Goal: Transaction & Acquisition: Download file/media

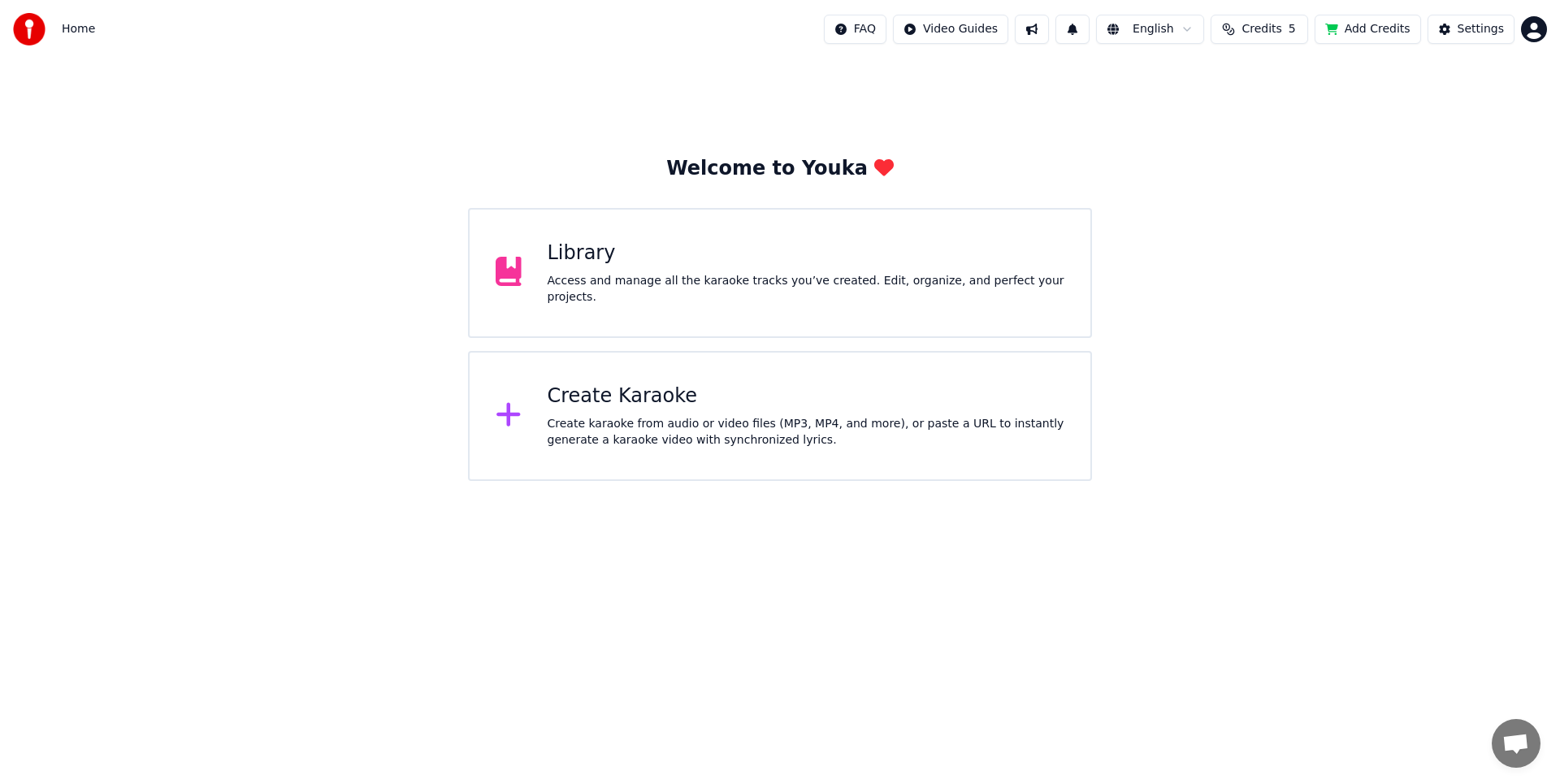
click at [1358, 257] on div "Welcome to Youka Library Access and manage all the karaoke tracks you’ve create…" at bounding box center [780, 269] width 1560 height 422
click at [1294, 131] on div "Welcome to Youka Library Access and manage all the karaoke tracks you’ve create…" at bounding box center [780, 269] width 1560 height 422
click at [904, 279] on div "Access and manage all the karaoke tracks you’ve created. Edit, organize, and pe…" at bounding box center [807, 289] width 517 height 33
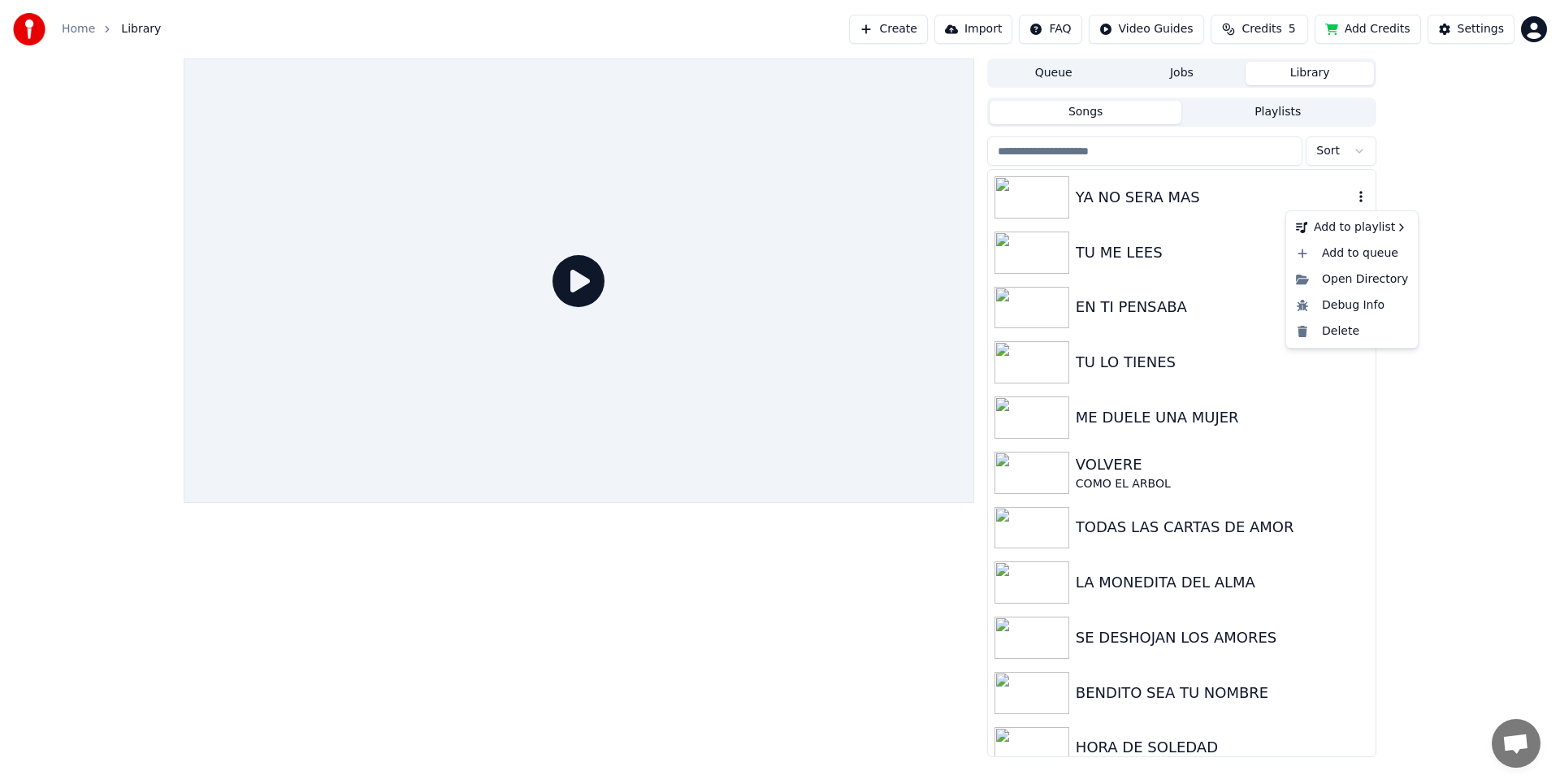
click at [1353, 192] on icon "button" at bounding box center [1361, 196] width 16 height 13
click at [1357, 283] on div "Open Directory" at bounding box center [1352, 279] width 125 height 26
click at [1263, 109] on button "Playlists" at bounding box center [1277, 112] width 193 height 24
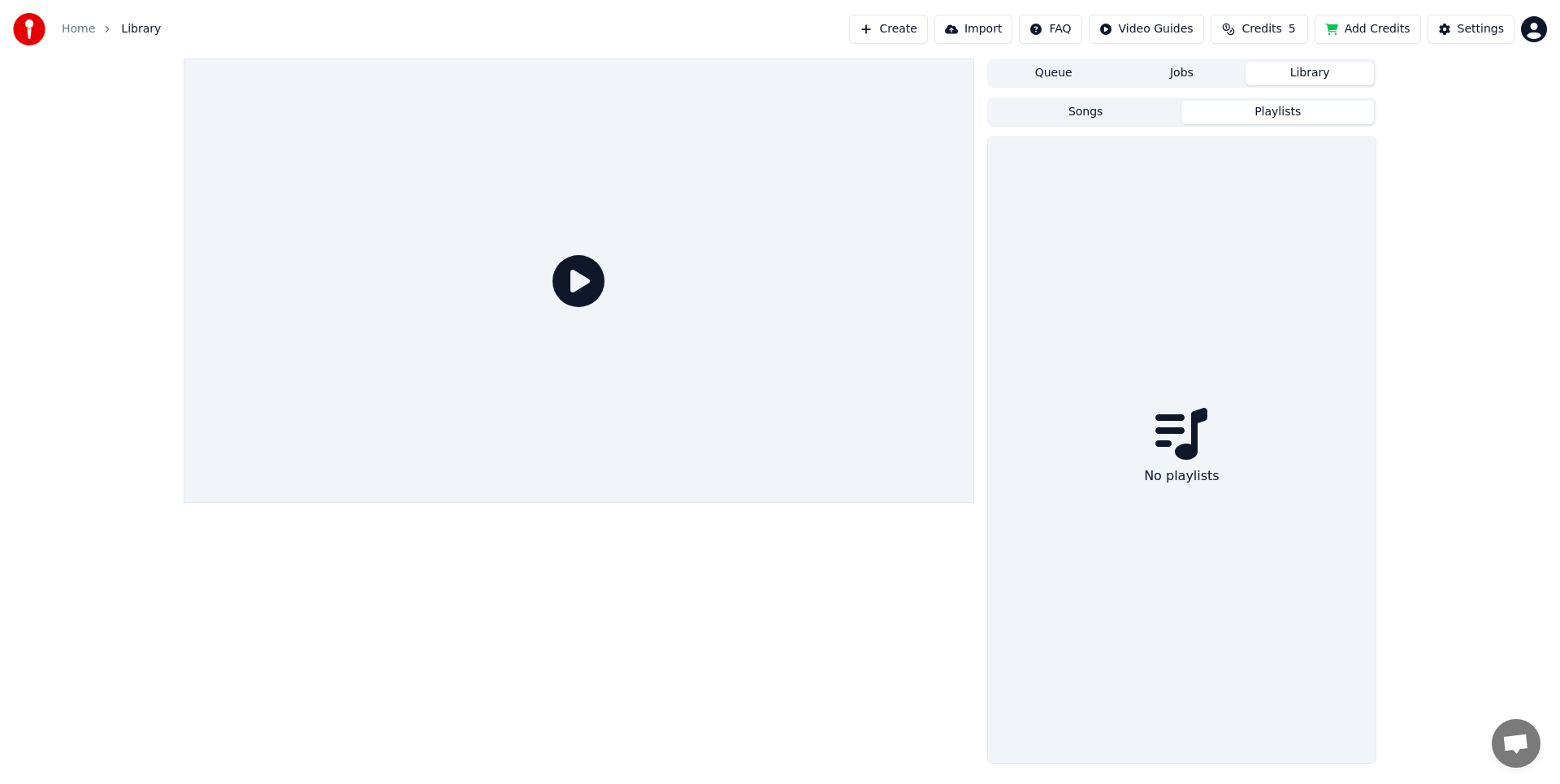
click at [1100, 115] on button "Songs" at bounding box center [1085, 112] width 193 height 24
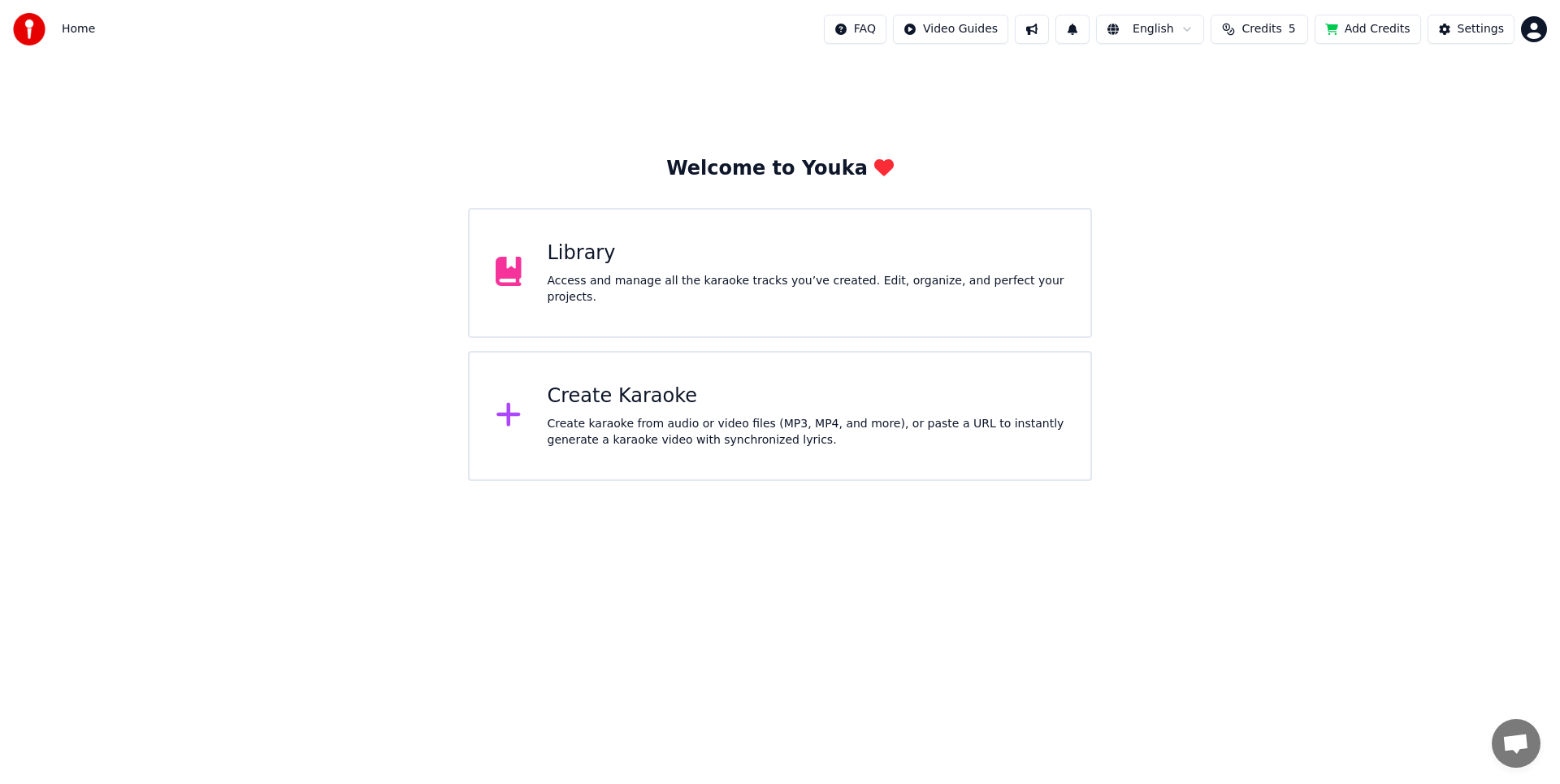
click at [799, 271] on div "Library Access and manage all the karaoke tracks you’ve created. Edit, organize…" at bounding box center [807, 273] width 517 height 65
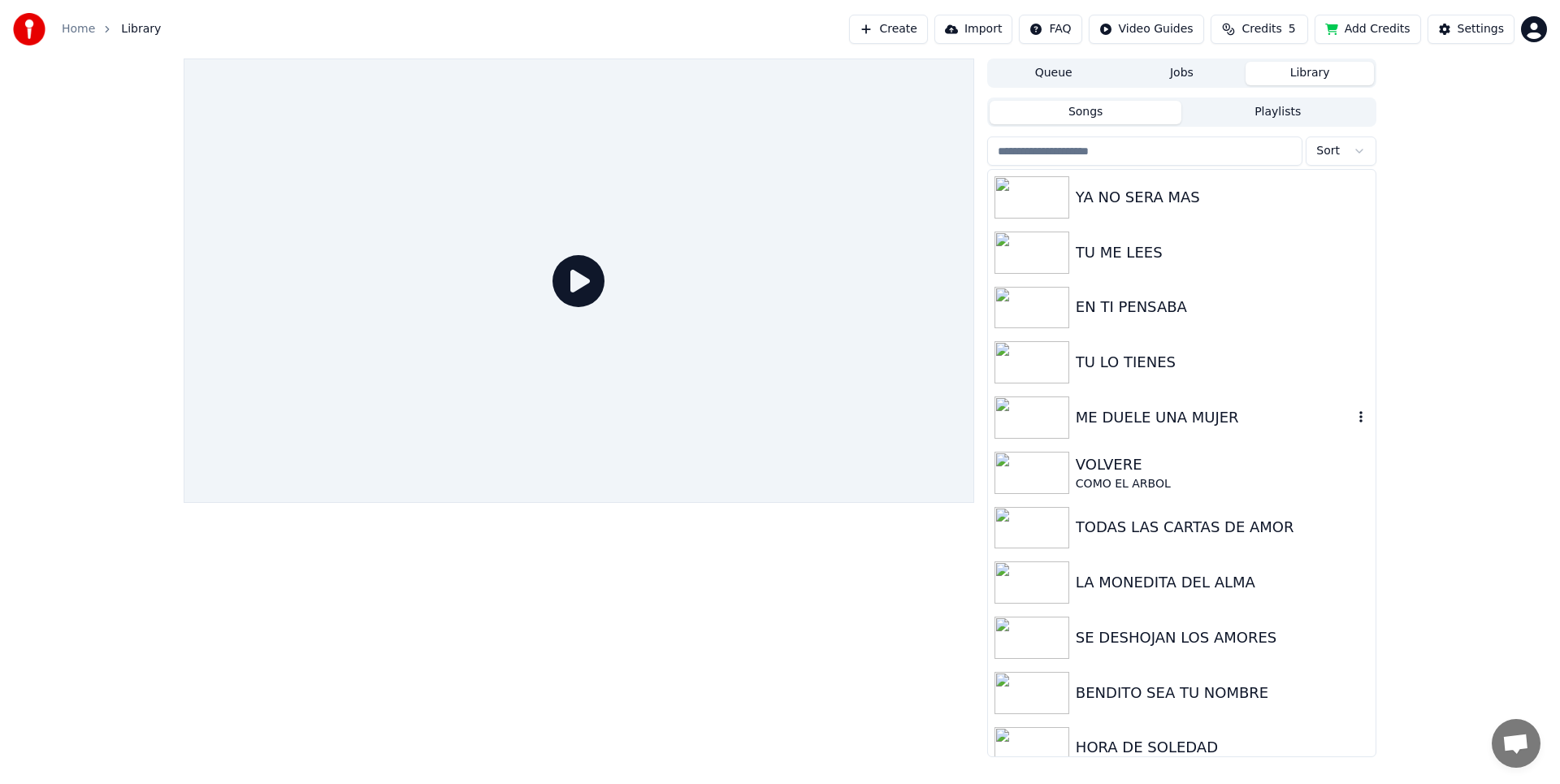
click at [1217, 419] on div "ME DUELE UNA MUJER" at bounding box center [1215, 417] width 277 height 23
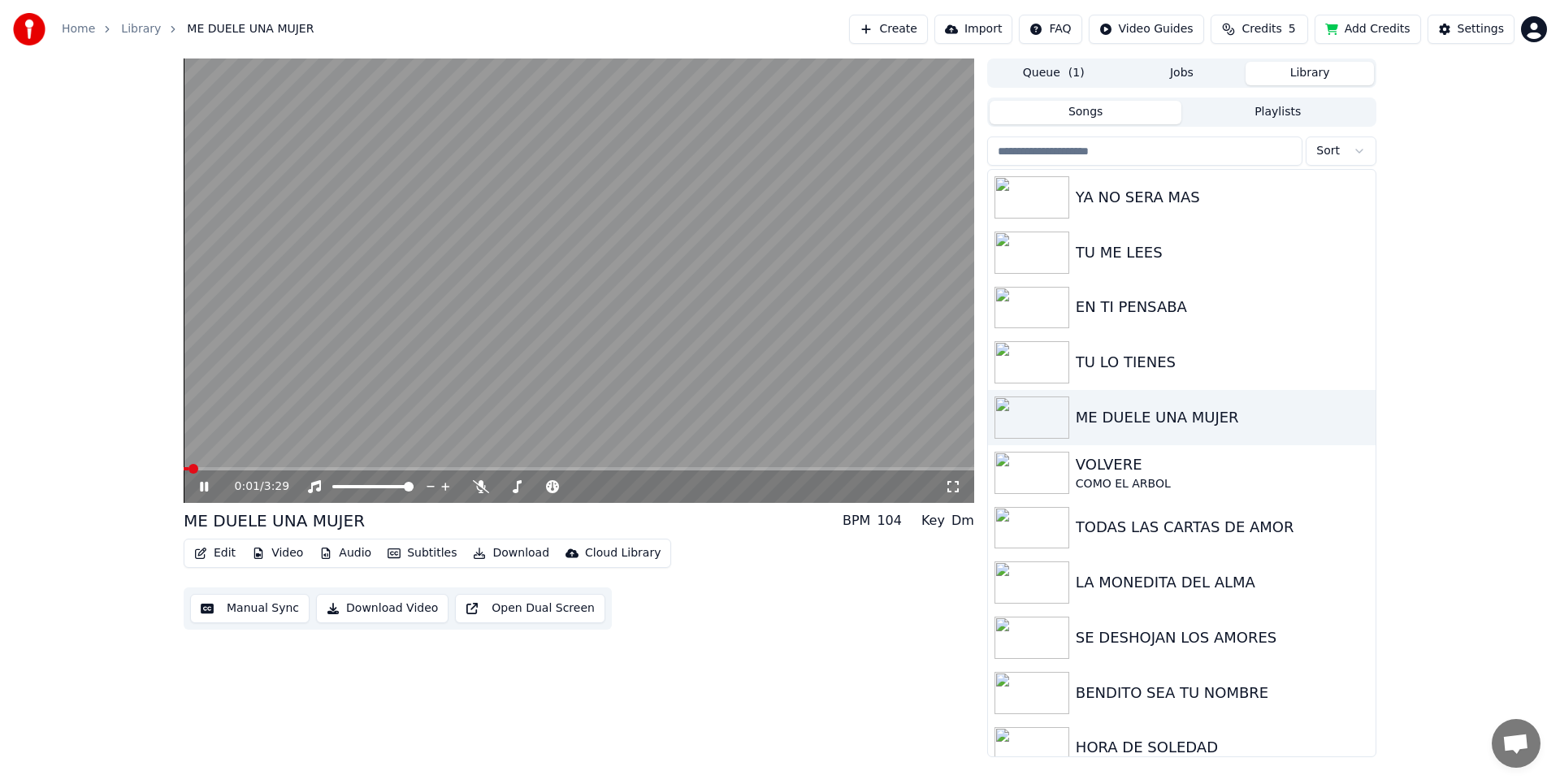
click at [388, 612] on button "Download Video" at bounding box center [383, 609] width 132 height 29
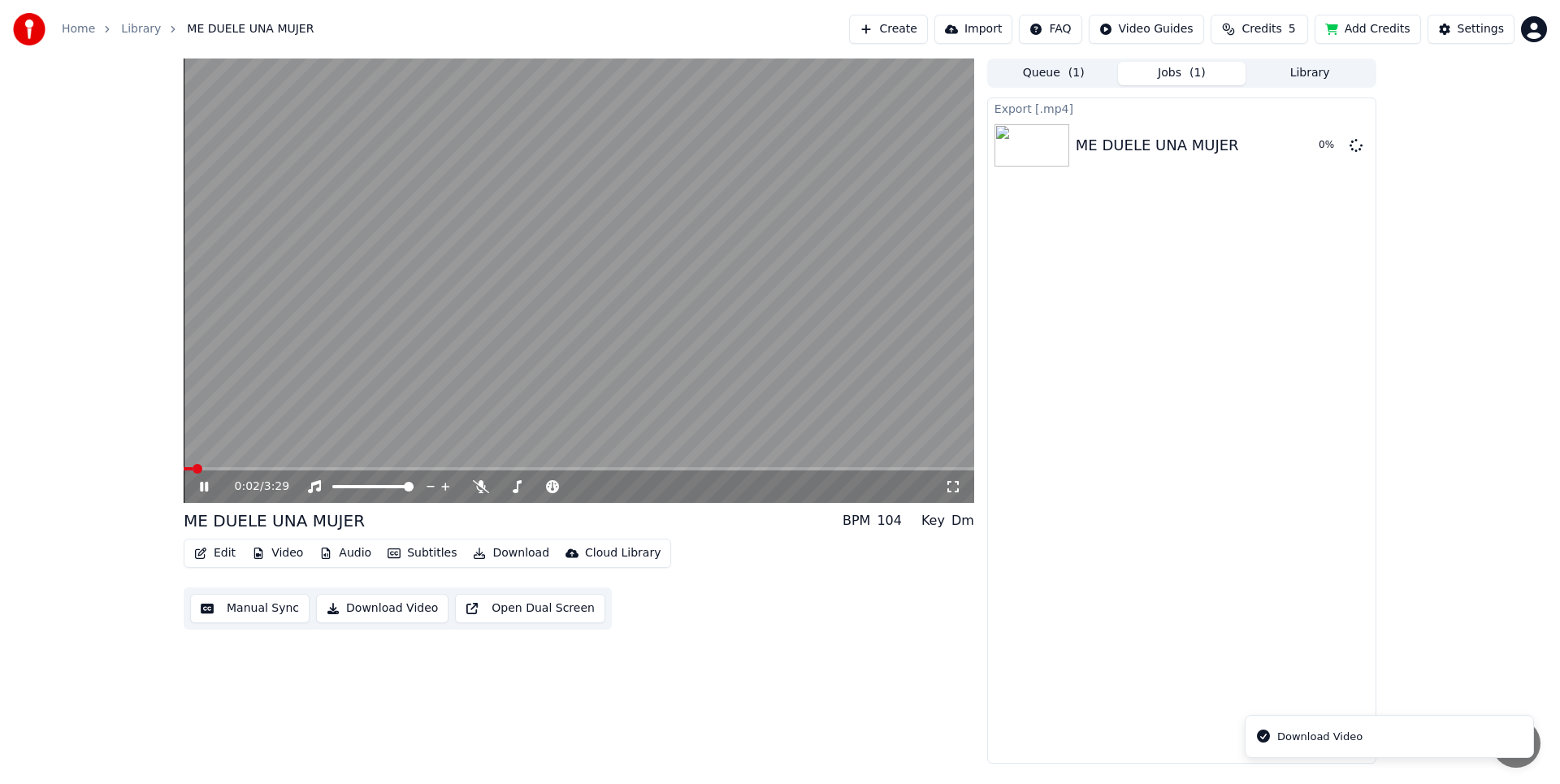
click at [386, 611] on button "Download Video" at bounding box center [383, 609] width 132 height 29
click at [1357, 147] on icon at bounding box center [1356, 145] width 13 height 13
click at [1356, 222] on icon at bounding box center [1356, 219] width 13 height 13
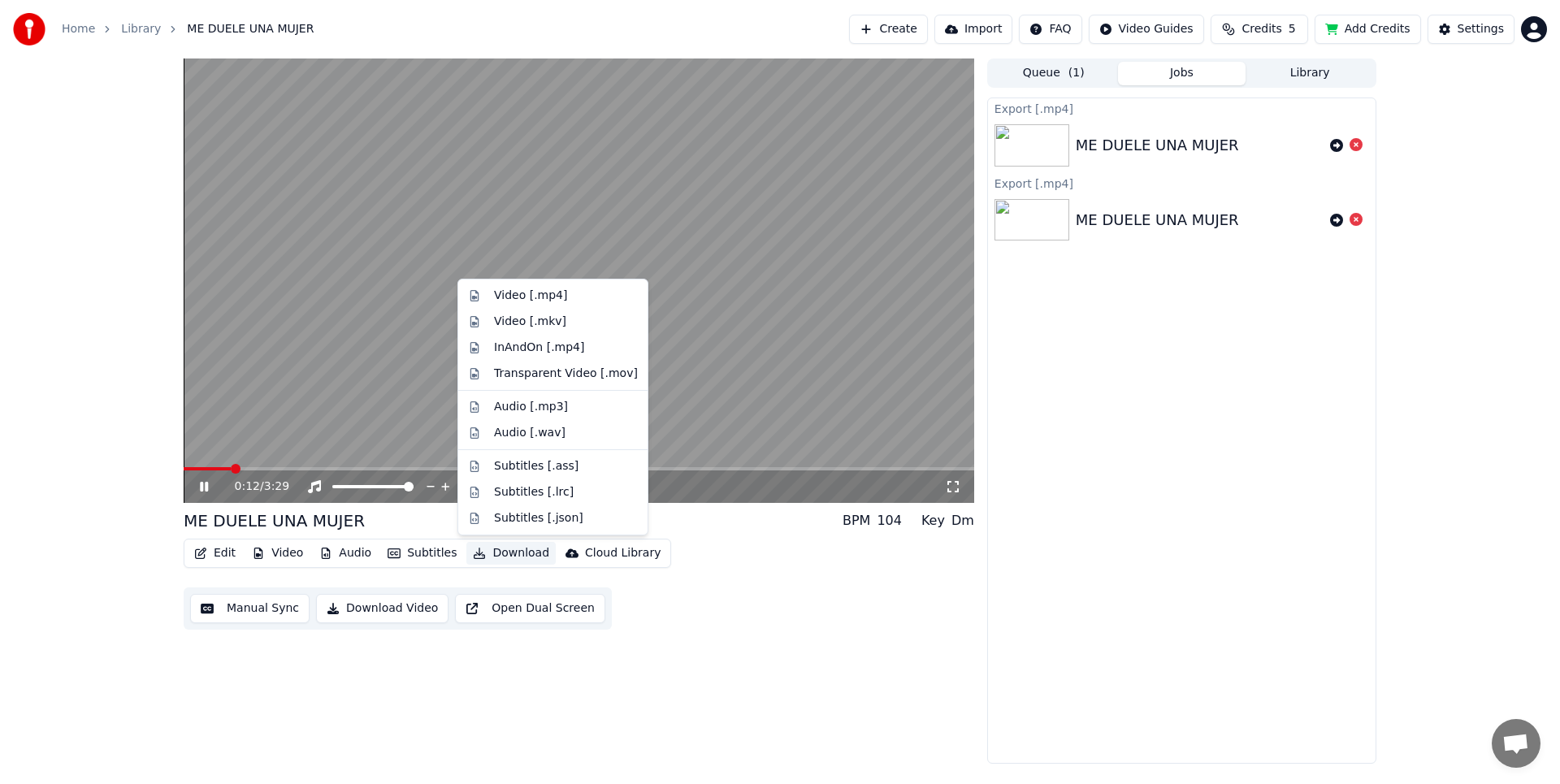
click at [496, 556] on button "Download" at bounding box center [511, 553] width 90 height 23
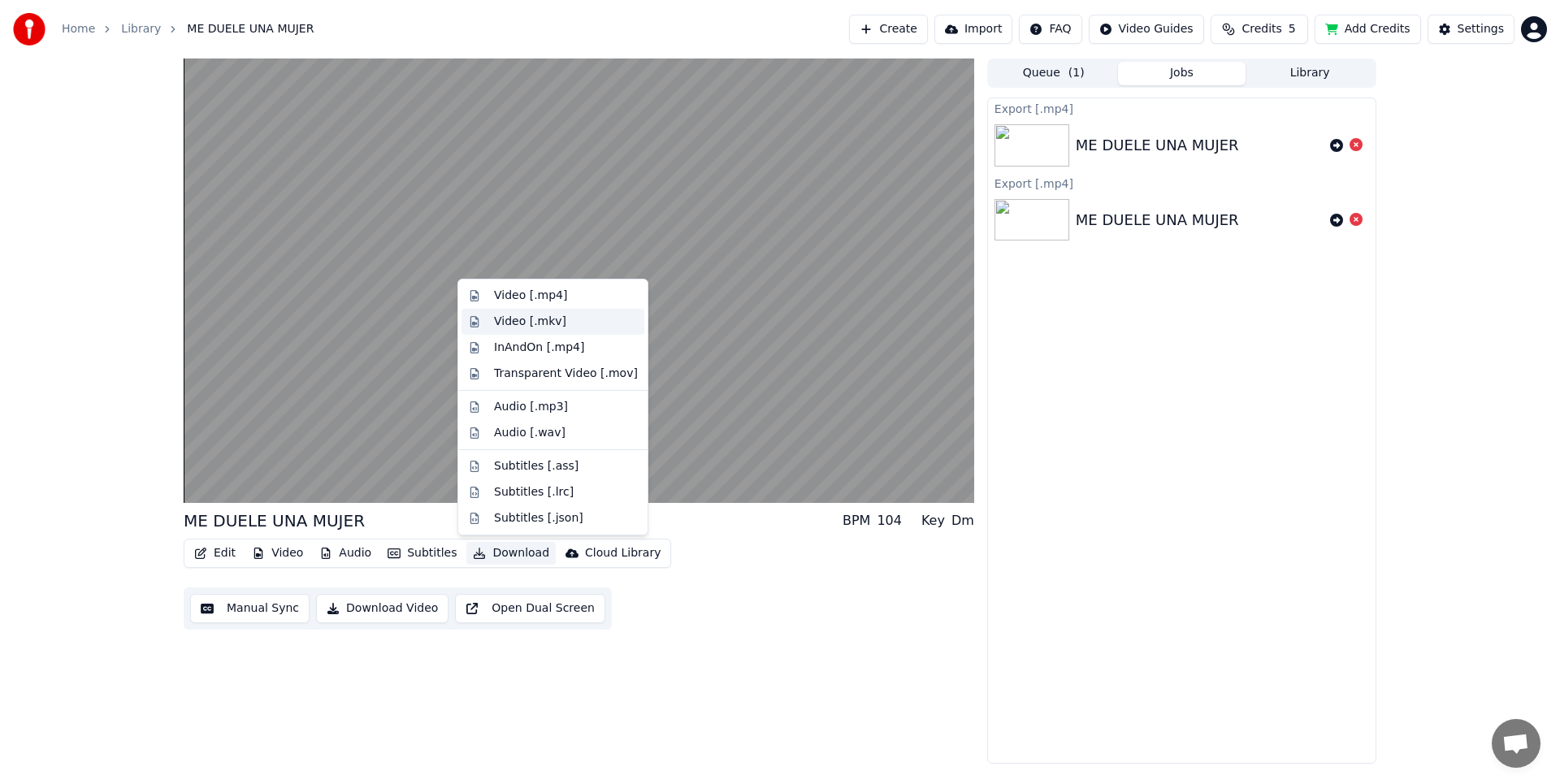
click at [551, 321] on div "Video [.mkv]" at bounding box center [530, 322] width 72 height 16
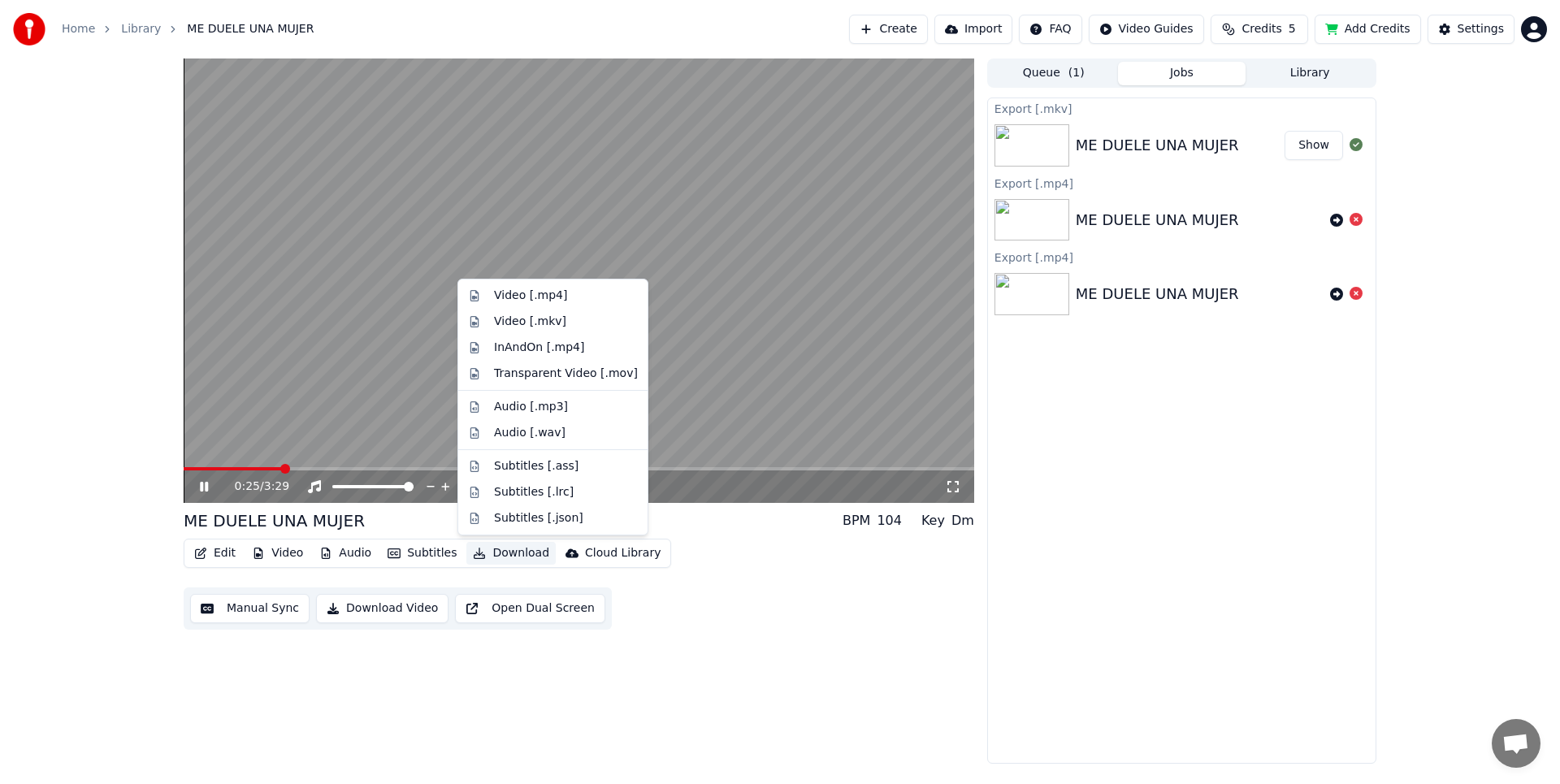
click at [496, 548] on button "Download" at bounding box center [511, 553] width 90 height 23
click at [558, 348] on div "InAndOn [.mp4]" at bounding box center [539, 348] width 91 height 16
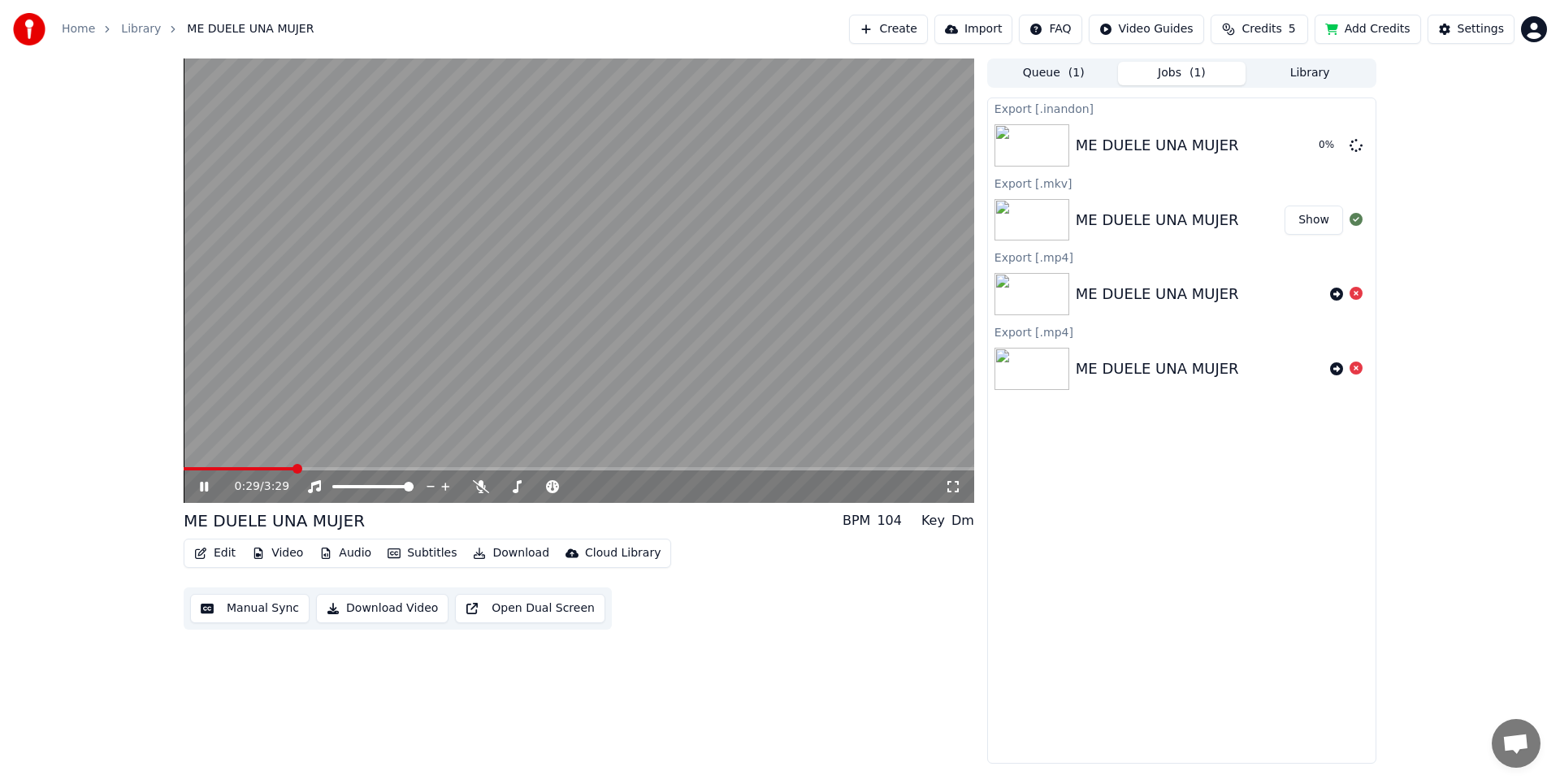
click at [518, 556] on button "Download" at bounding box center [511, 553] width 90 height 23
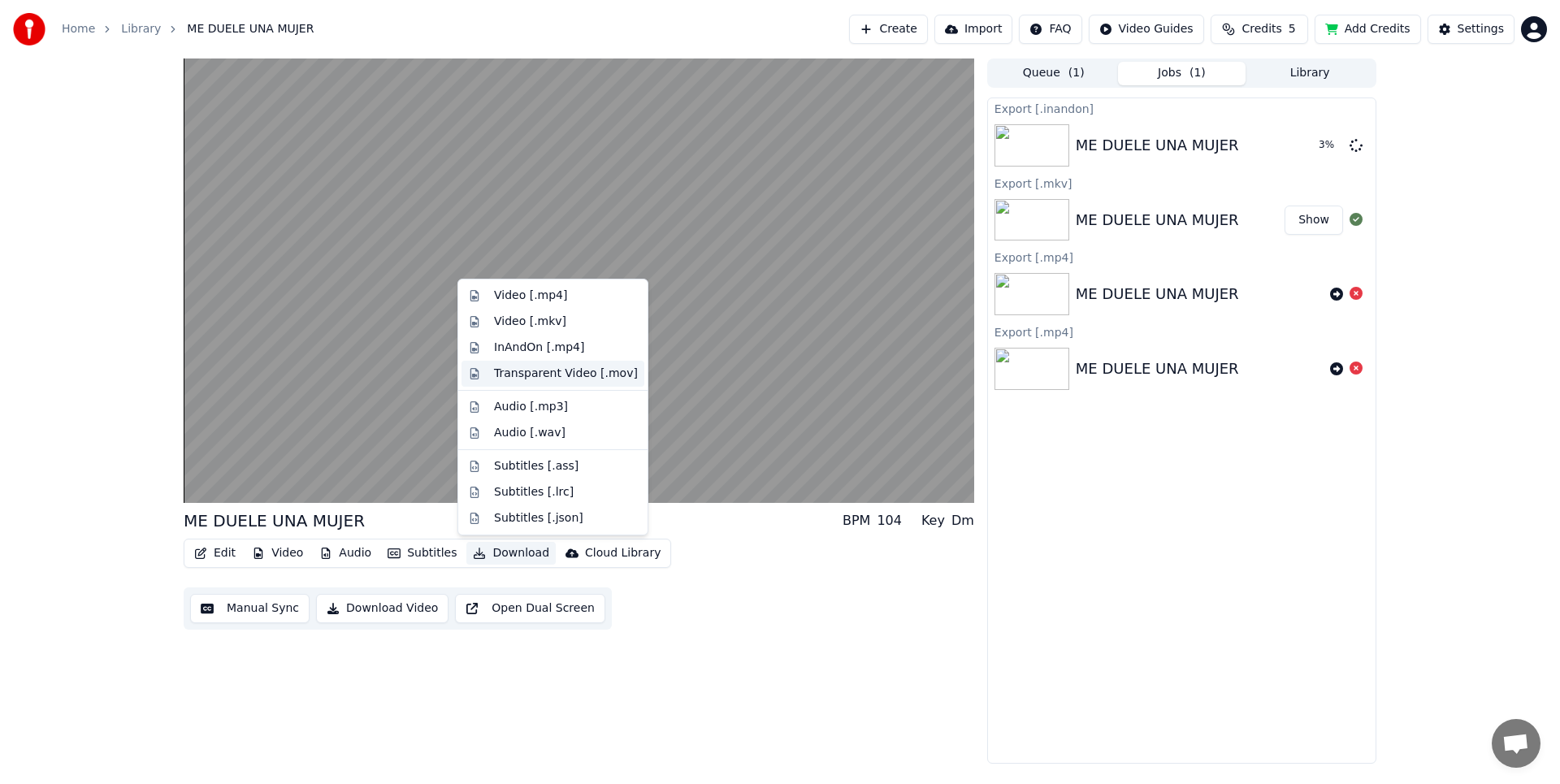
click at [552, 386] on div "Transparent Video [.mov]" at bounding box center [553, 373] width 183 height 26
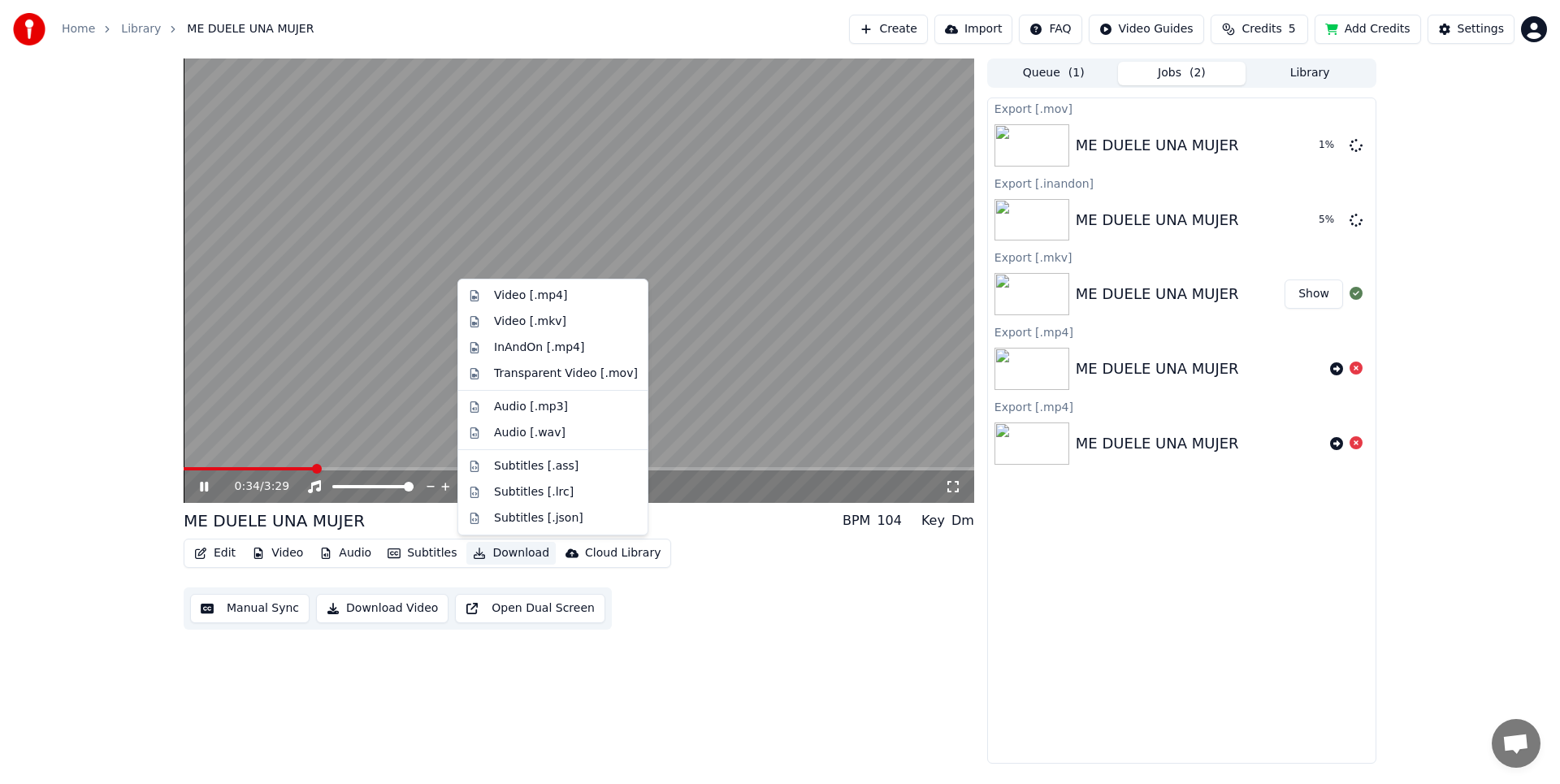
click at [514, 556] on button "Download" at bounding box center [511, 553] width 90 height 23
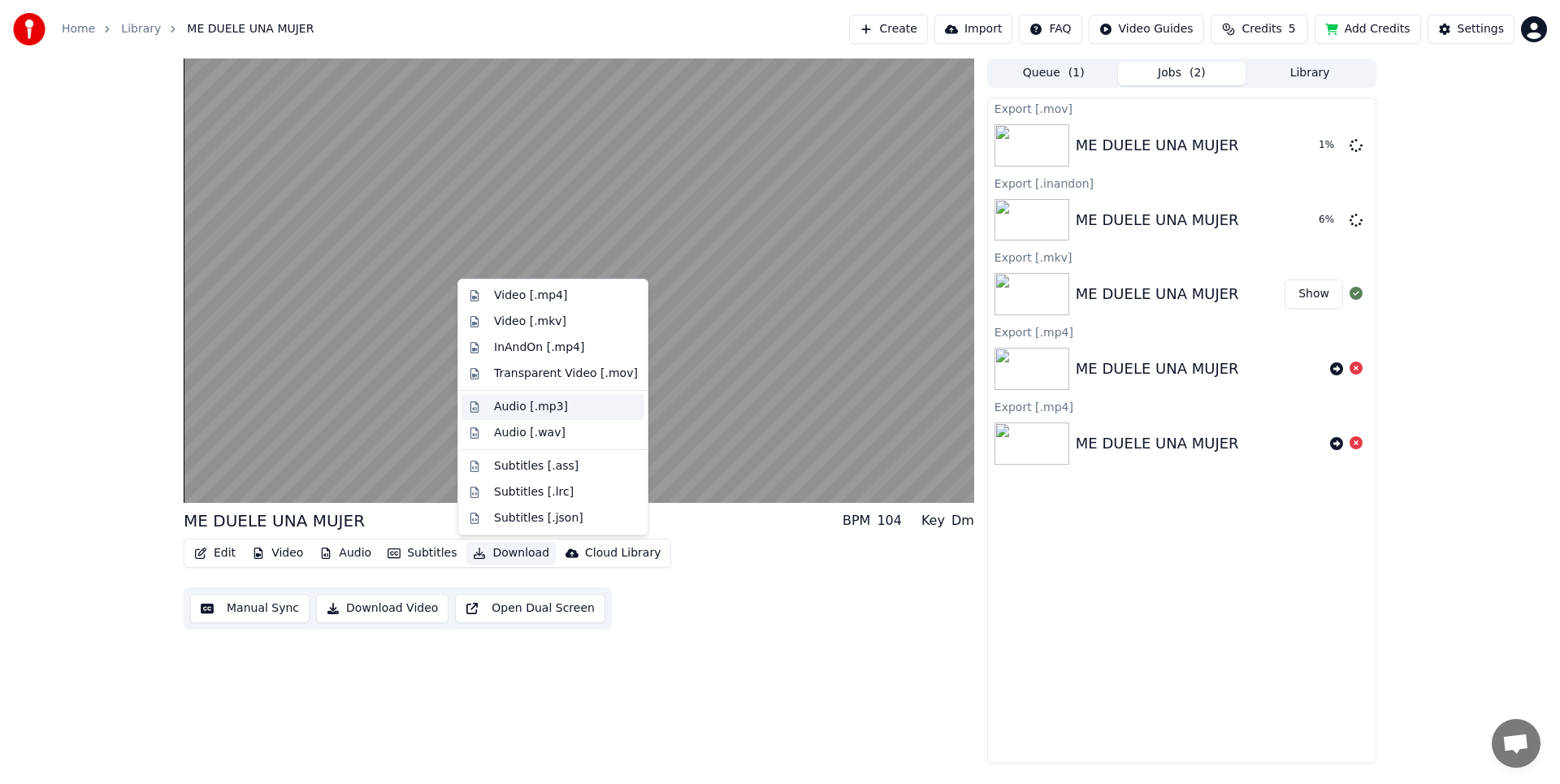
click at [538, 413] on div "Audio [.mp3]" at bounding box center [531, 407] width 74 height 16
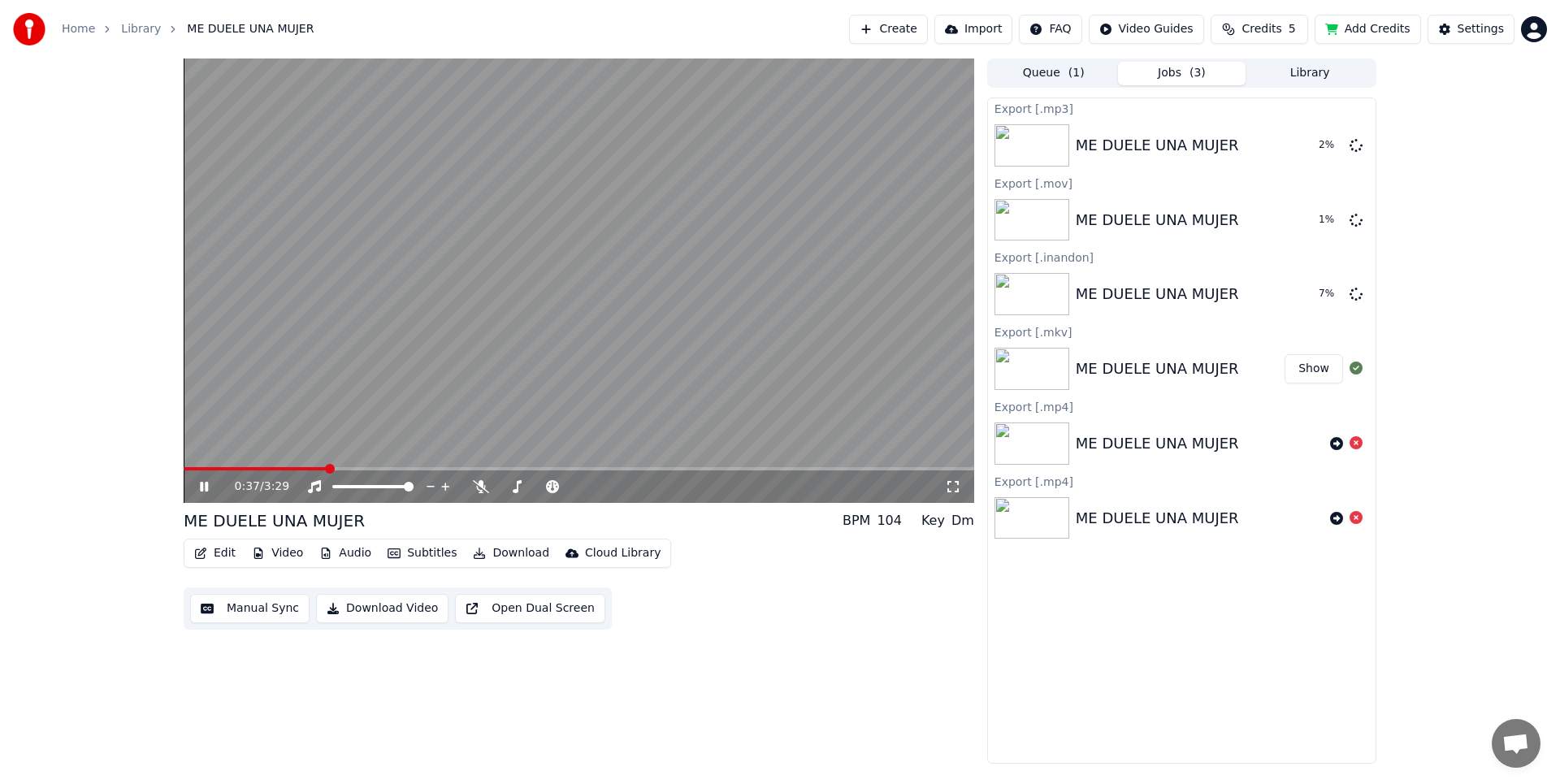
click at [516, 553] on button "Download" at bounding box center [511, 553] width 90 height 23
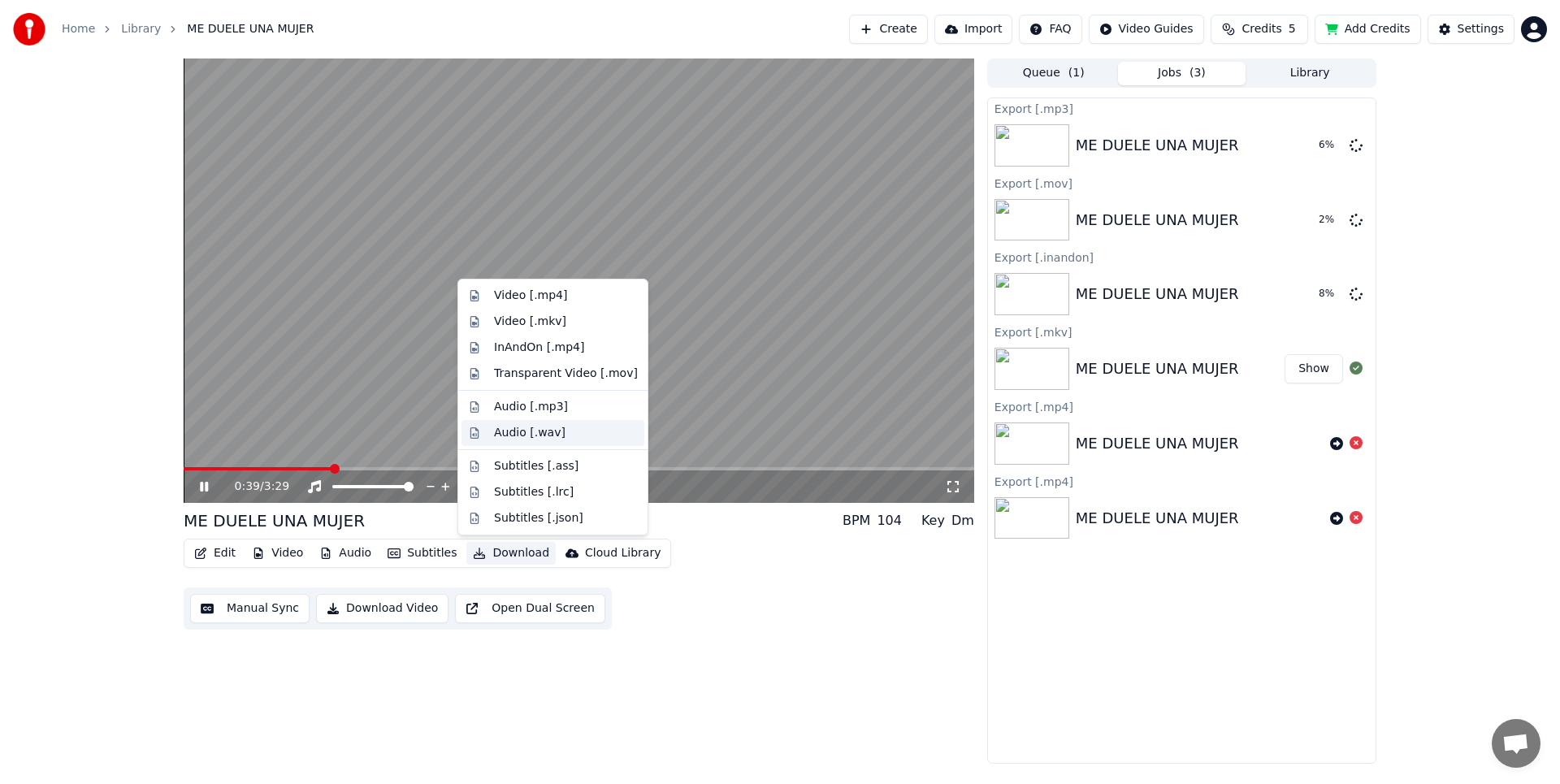
click at [532, 439] on div "Audio [.wav]" at bounding box center [529, 433] width 71 height 16
click at [507, 551] on button "Download" at bounding box center [511, 553] width 90 height 23
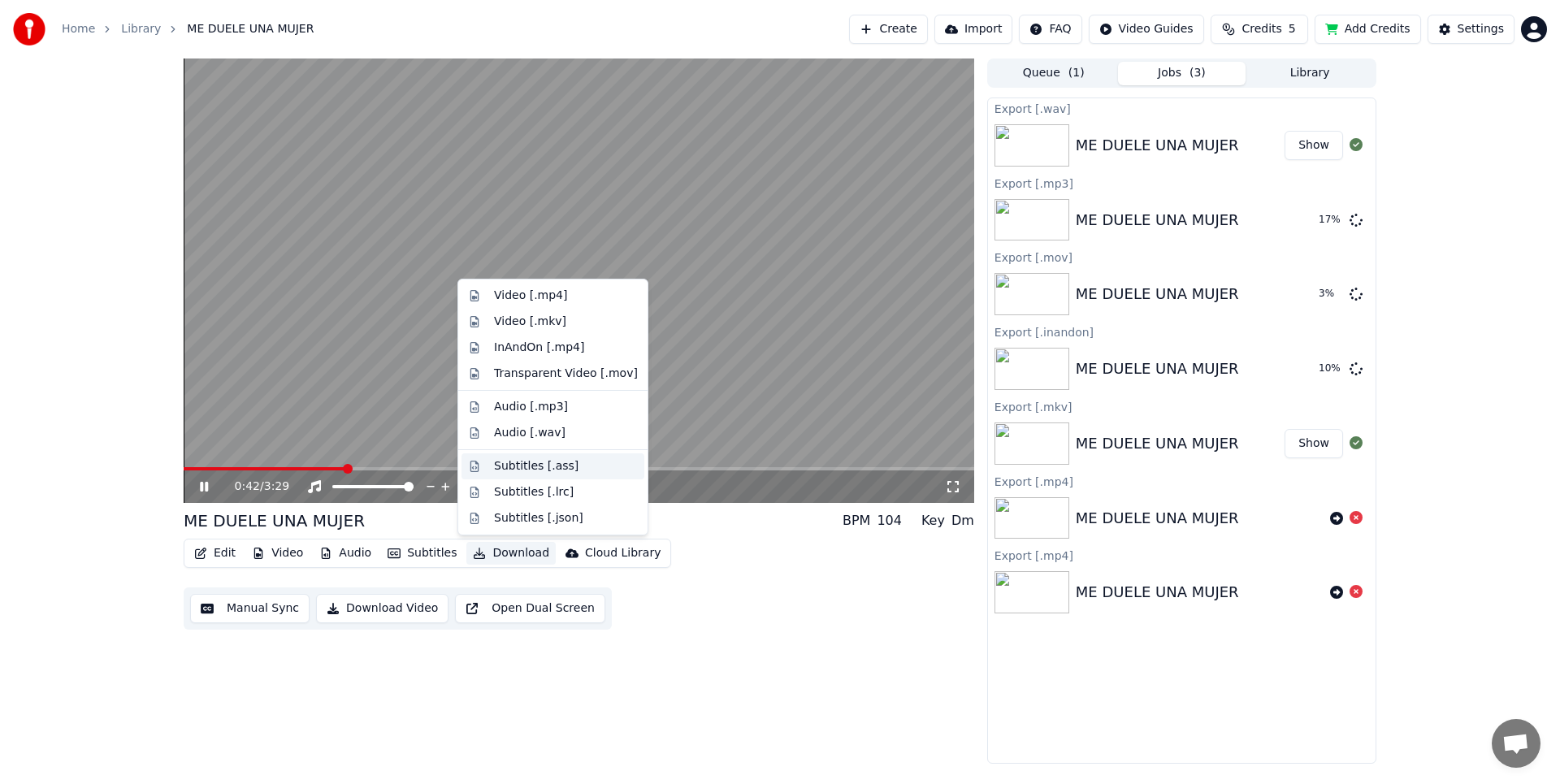
click at [542, 468] on div "Subtitles [.ass]" at bounding box center [535, 467] width 84 height 16
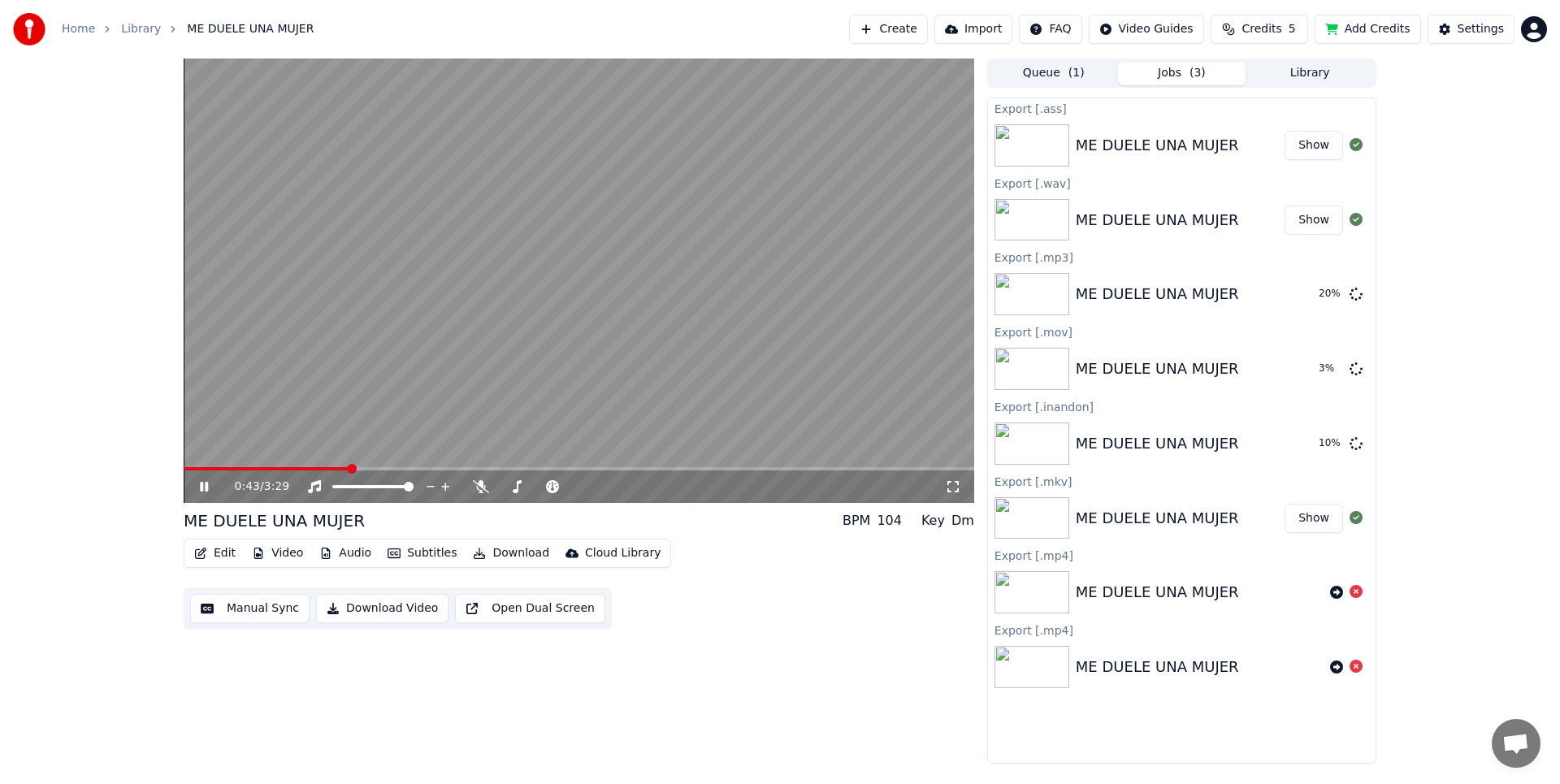
click at [521, 550] on button "Download" at bounding box center [511, 553] width 90 height 23
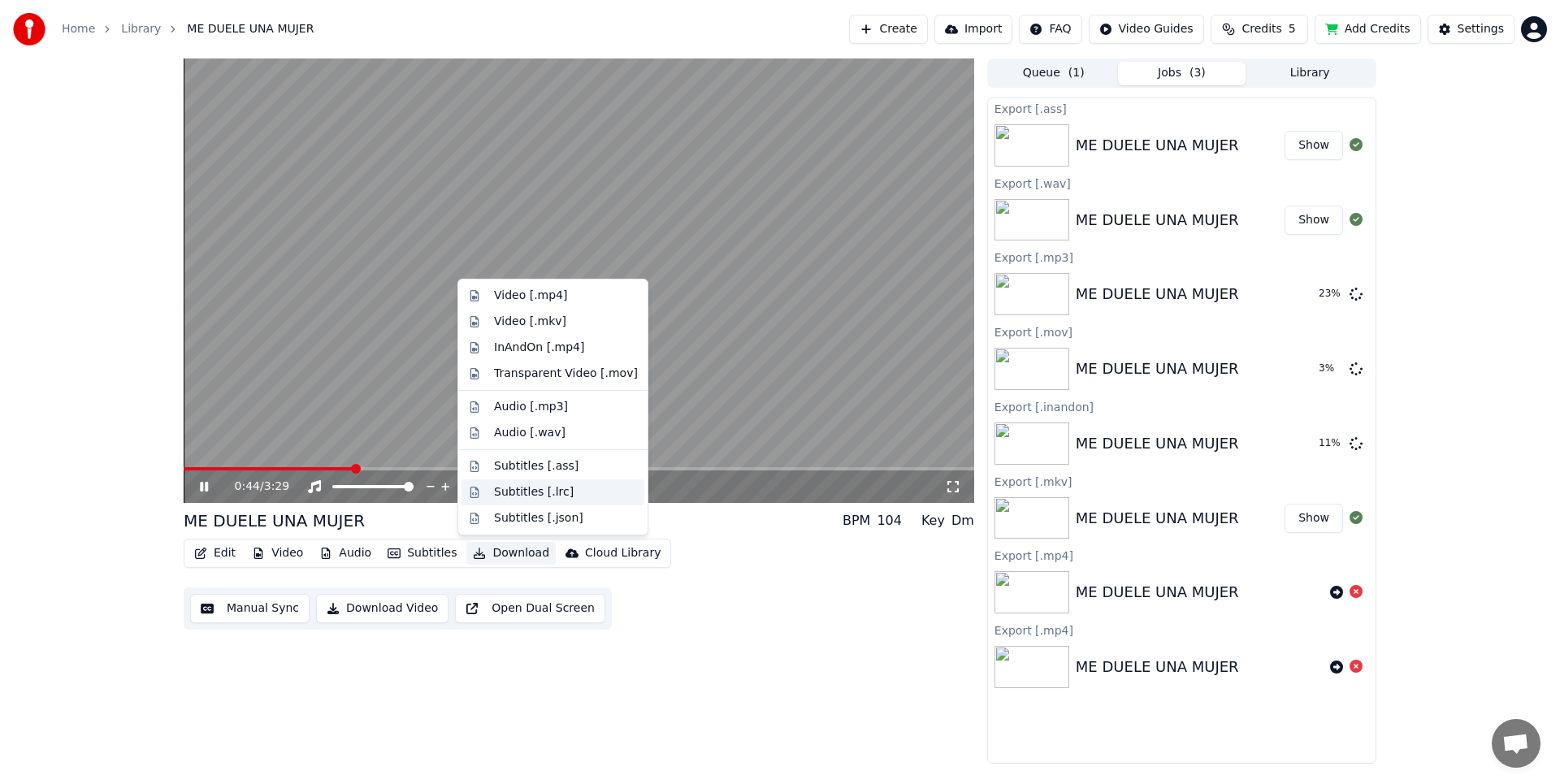
click at [531, 496] on div "Subtitles [.lrc]" at bounding box center [534, 493] width 80 height 16
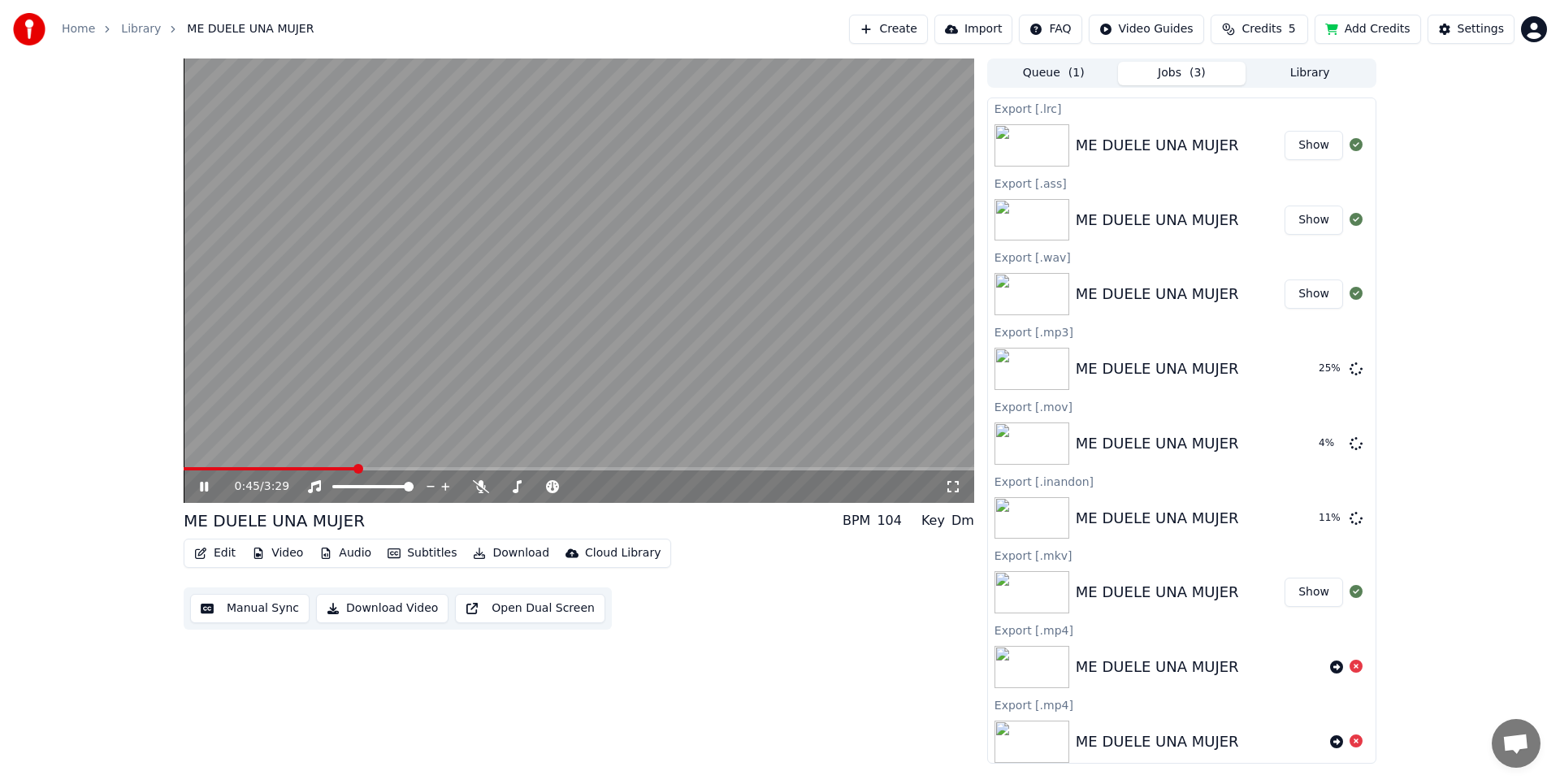
click at [524, 555] on button "Download" at bounding box center [511, 553] width 90 height 23
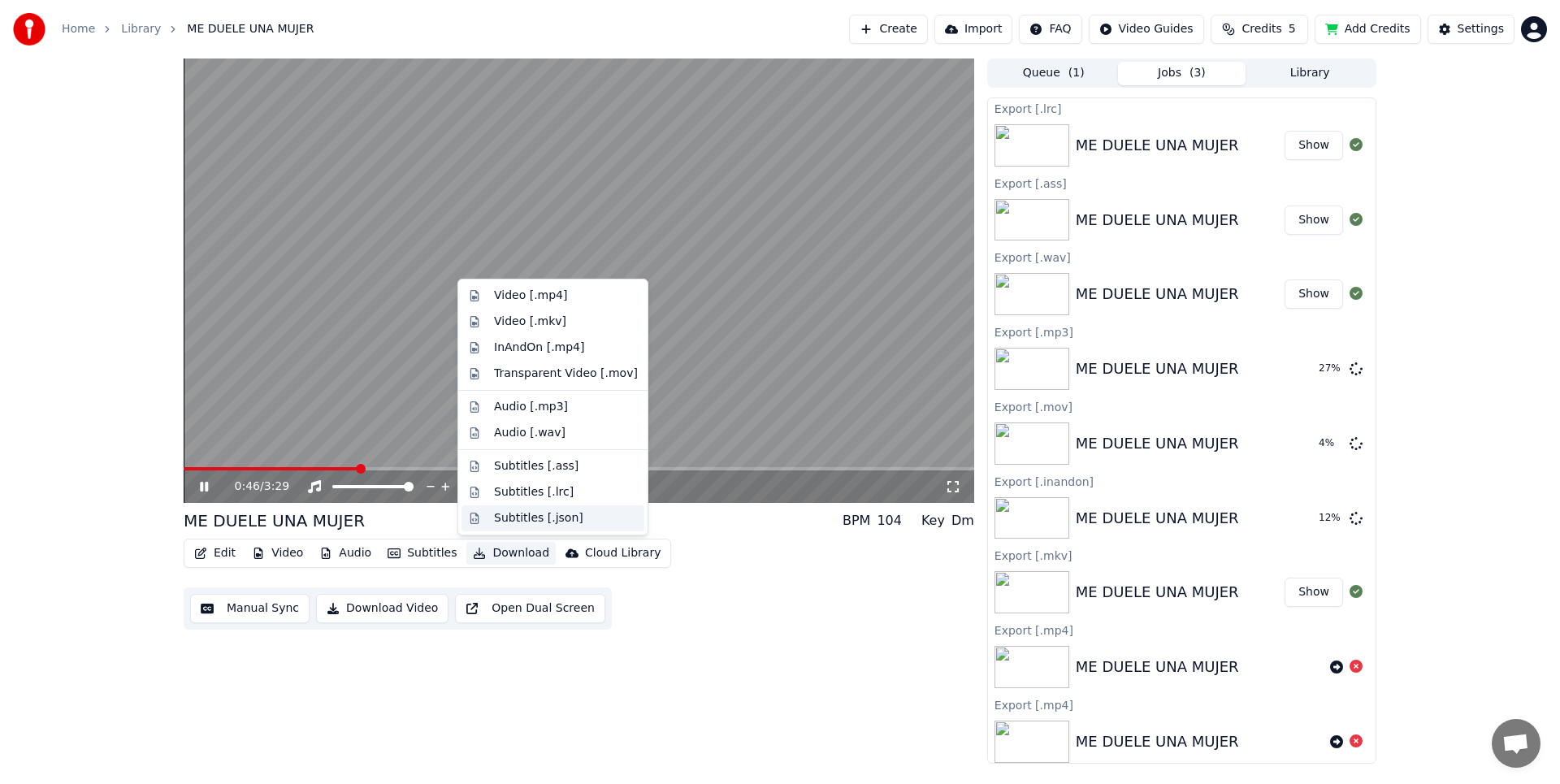
click at [527, 519] on div "Subtitles [.json]" at bounding box center [538, 518] width 90 height 16
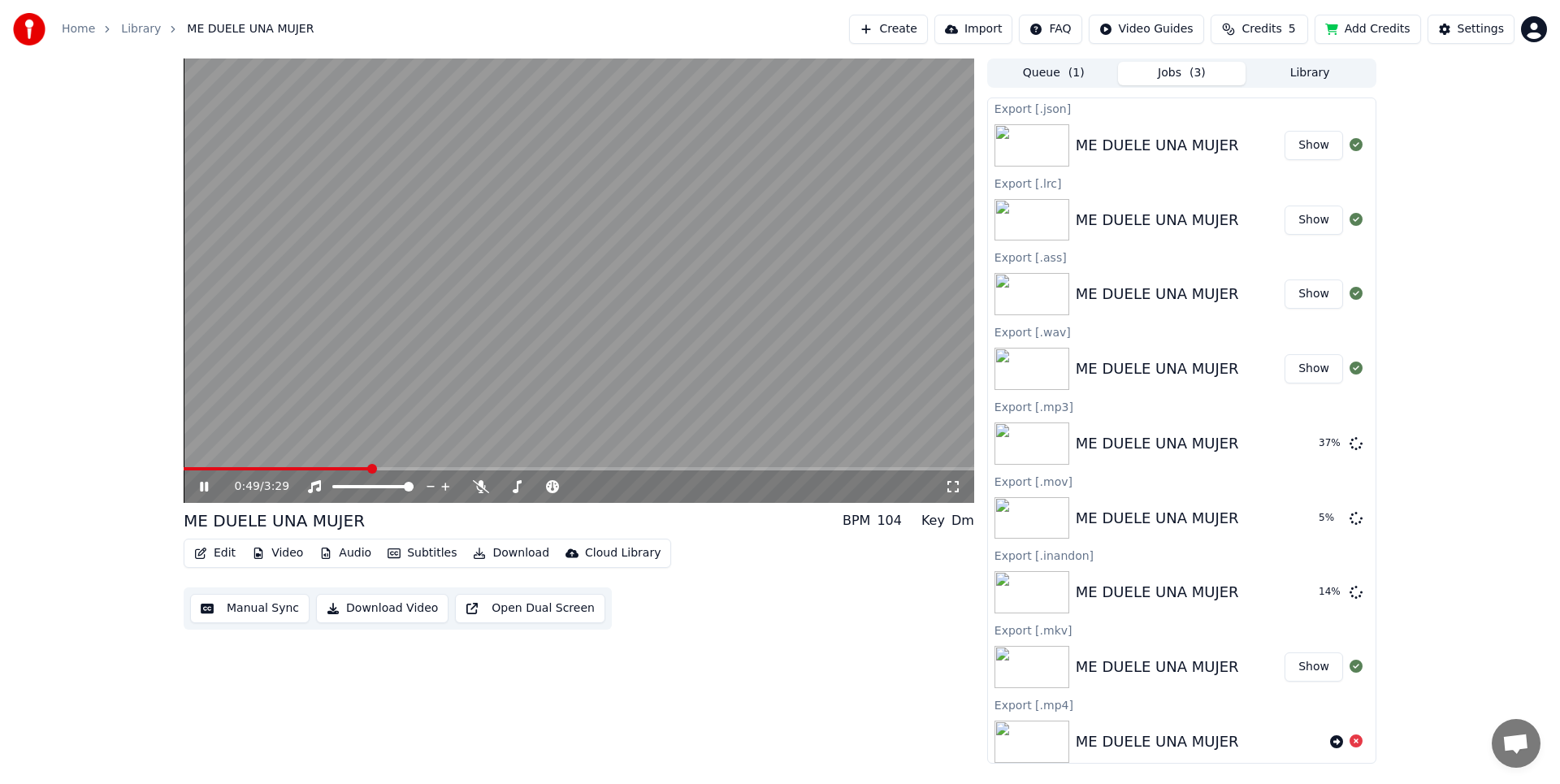
click at [1300, 148] on button "Show" at bounding box center [1314, 146] width 59 height 29
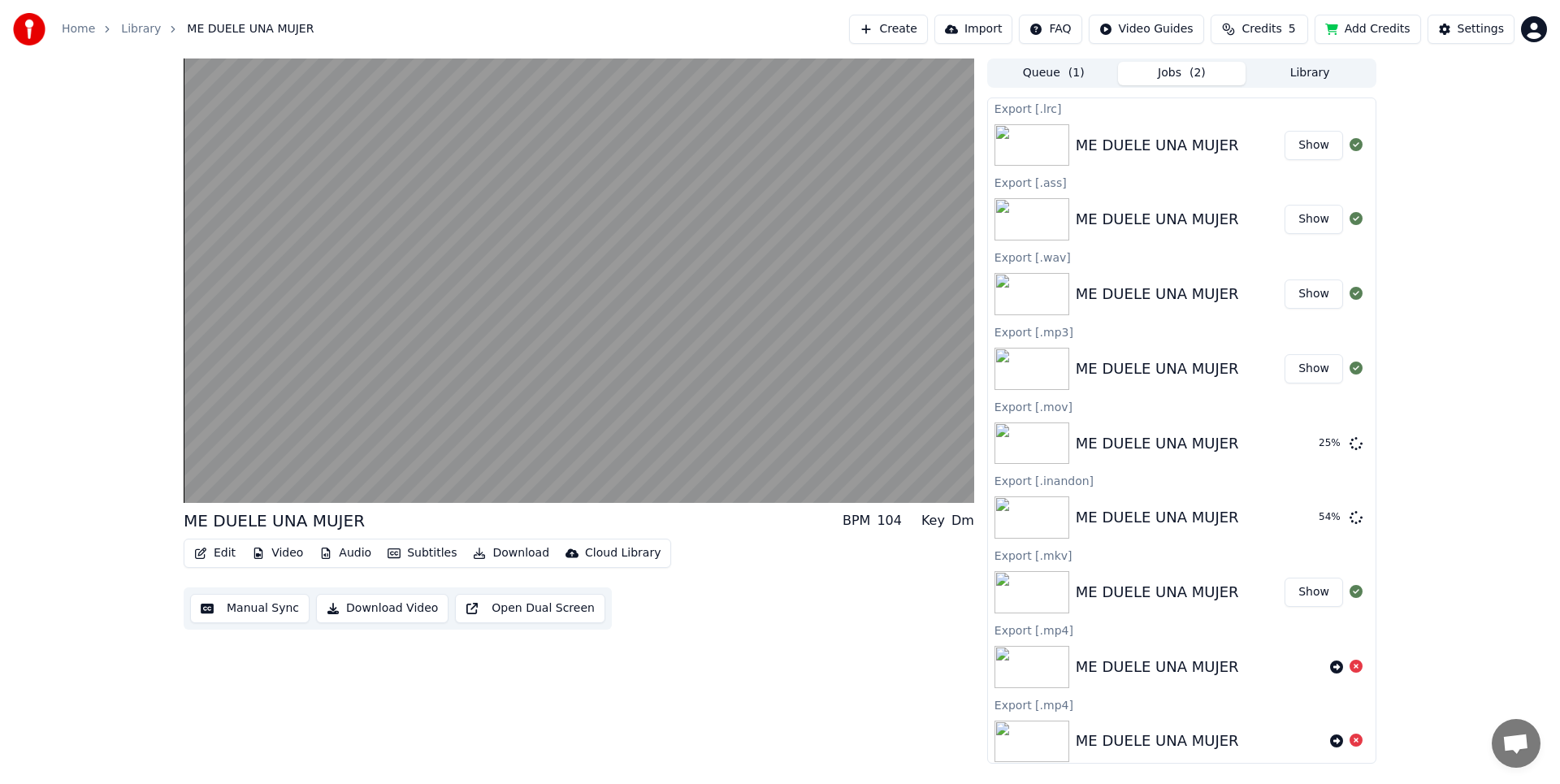
scroll to position [80, 0]
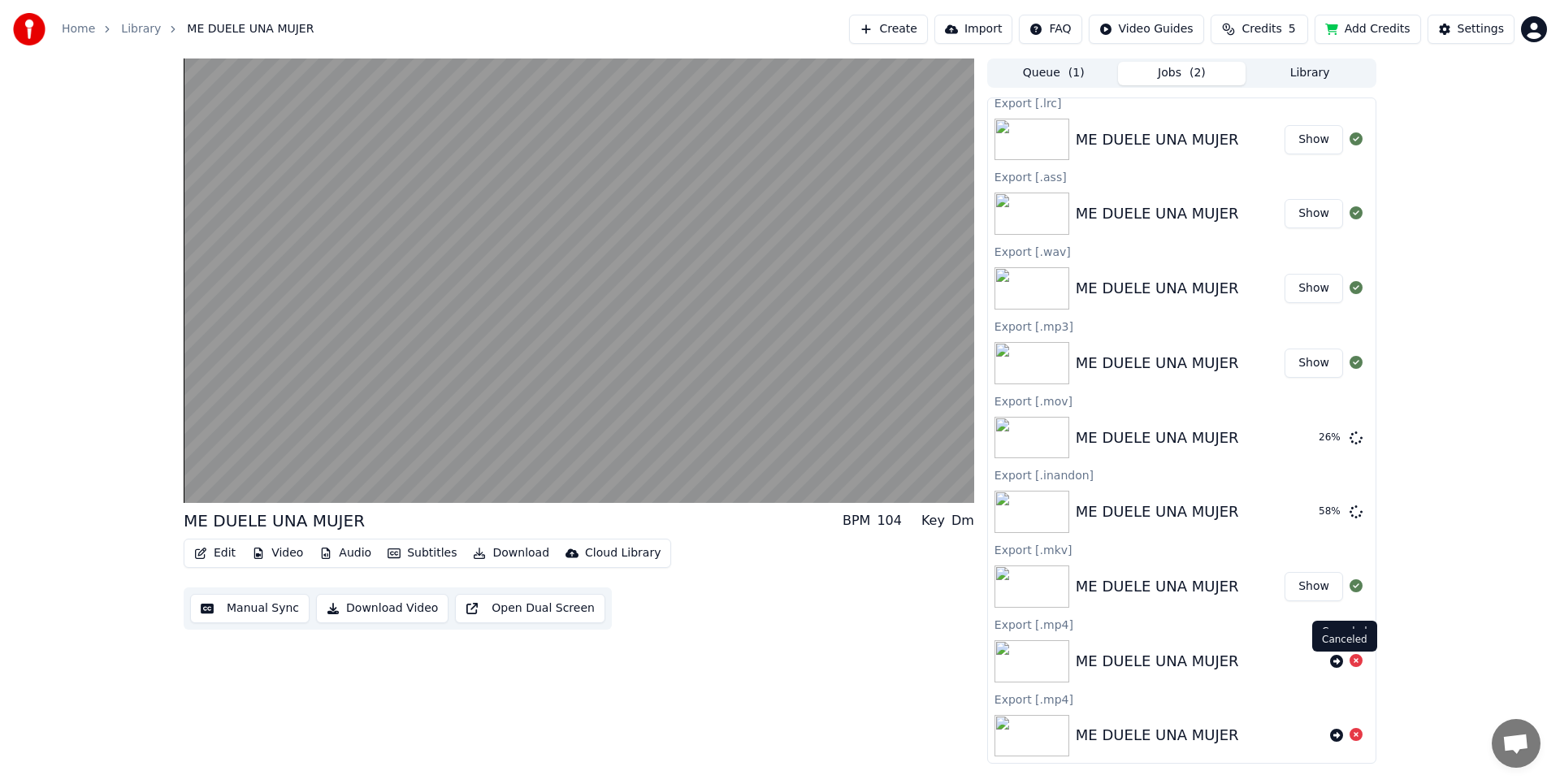
click at [1349, 662] on icon at bounding box center [1356, 660] width 13 height 13
